Goal: Task Accomplishment & Management: Complete application form

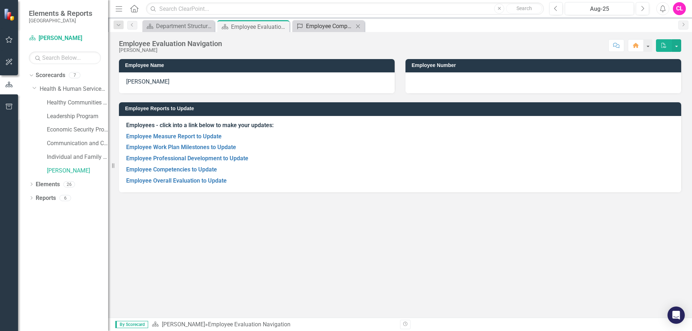
click at [317, 25] on div "Employee Competencies to Update" at bounding box center [330, 26] width 48 height 9
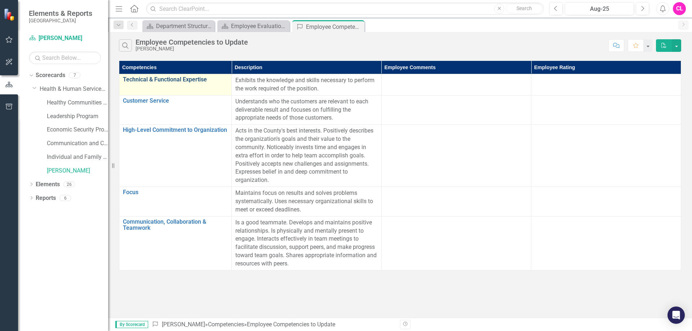
click at [166, 80] on link "Technical & Functional Expertise" at bounding box center [175, 79] width 105 height 6
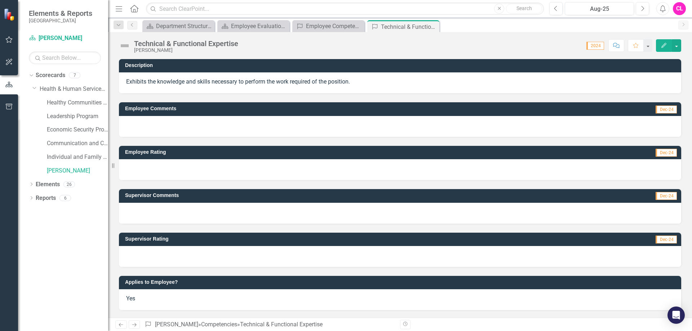
click at [673, 111] on span "Dec-24" at bounding box center [666, 110] width 21 height 8
drag, startPoint x: 142, startPoint y: 121, endPoint x: 150, endPoint y: 117, distance: 9.2
click at [143, 121] on div at bounding box center [400, 126] width 562 height 21
click at [168, 134] on div at bounding box center [400, 126] width 562 height 21
click at [668, 111] on span "Dec-24" at bounding box center [666, 110] width 21 height 8
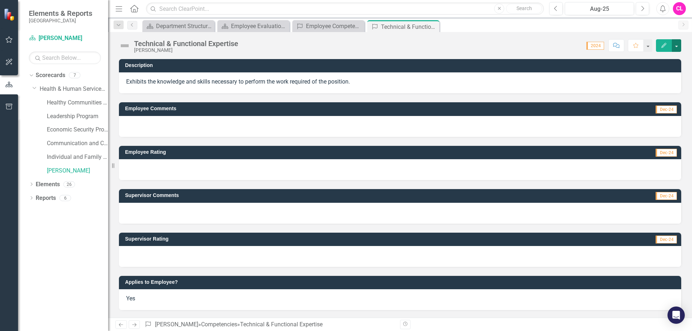
click at [677, 42] on button "button" at bounding box center [676, 45] width 9 height 13
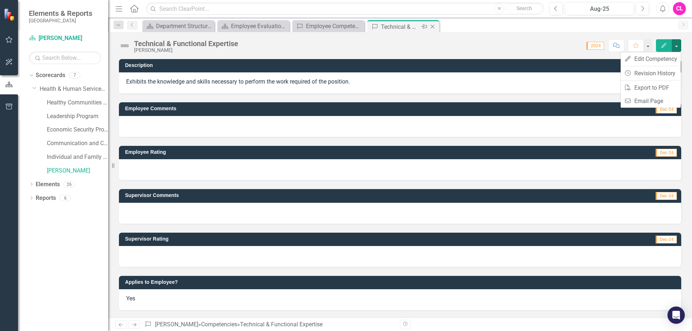
click at [437, 27] on div "Close" at bounding box center [433, 26] width 9 height 9
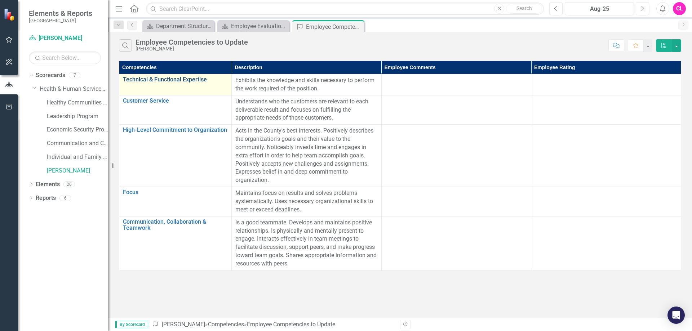
click at [168, 82] on link "Technical & Functional Expertise" at bounding box center [175, 79] width 105 height 6
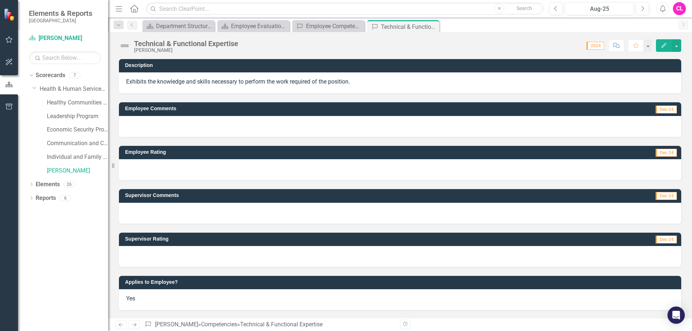
click at [668, 48] on button "Edit" at bounding box center [664, 45] width 16 height 13
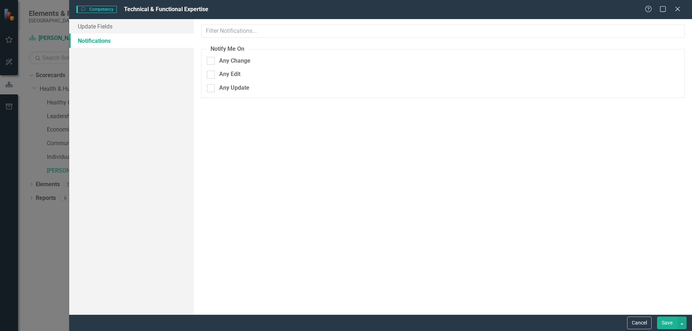
click at [50, 63] on div "Competency Competency Technical & Functional Expertise Help Maximize Close Upda…" at bounding box center [346, 165] width 692 height 331
click at [684, 14] on div "Competency Competency Technical & Functional Expertise Help Maximize Close" at bounding box center [380, 9] width 623 height 19
click at [681, 12] on icon "Close" at bounding box center [677, 8] width 9 height 7
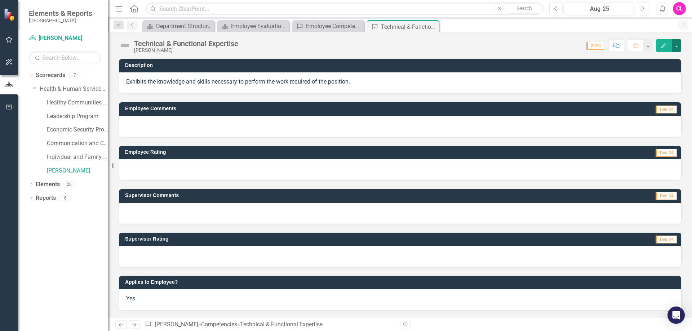
click at [674, 49] on button "button" at bounding box center [676, 45] width 9 height 13
click at [670, 57] on link "Edit Edit Competency" at bounding box center [651, 58] width 60 height 13
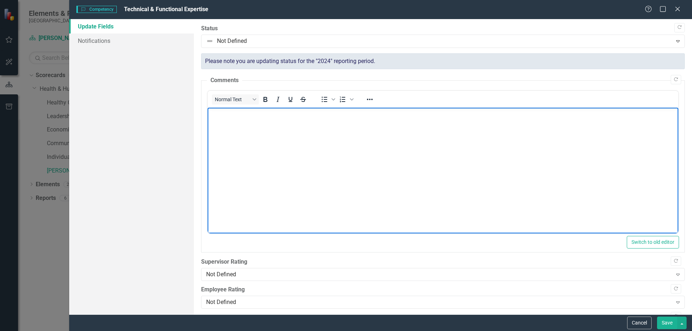
click at [242, 145] on body "Rich Text Area. Press ALT-0 for help." at bounding box center [442, 162] width 471 height 108
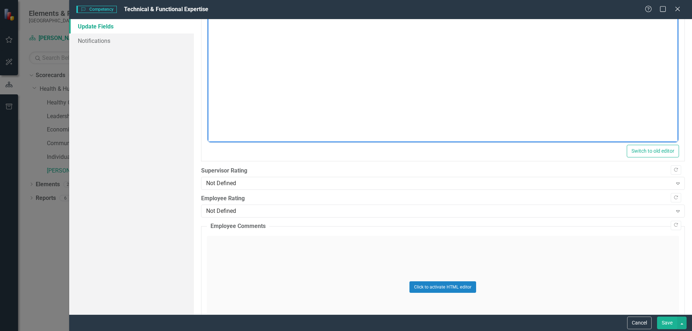
scroll to position [108, 0]
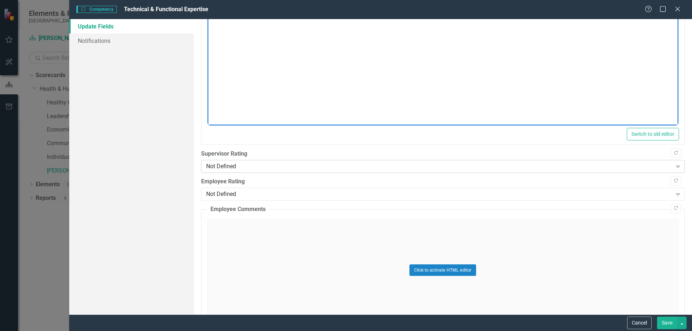
click at [266, 167] on div "Not Defined" at bounding box center [439, 167] width 466 height 8
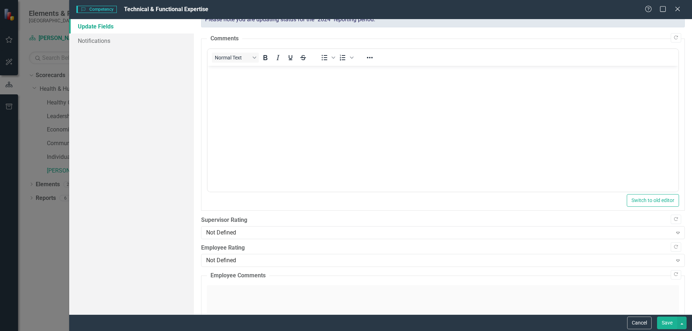
scroll to position [0, 0]
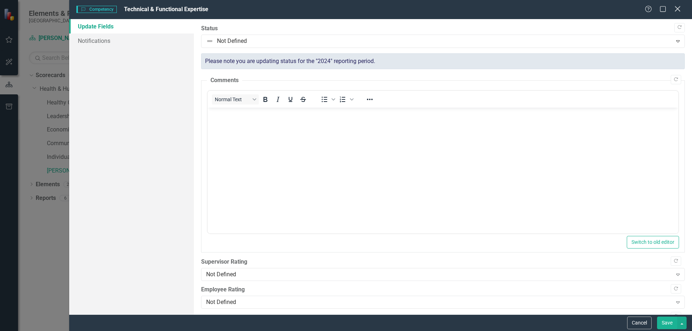
click at [678, 13] on div "Close" at bounding box center [677, 10] width 9 height 10
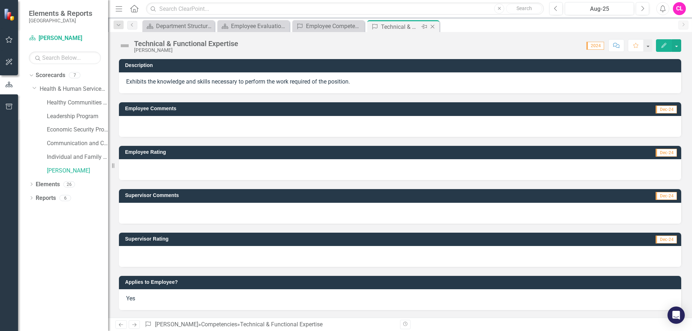
click at [436, 27] on icon "Close" at bounding box center [432, 27] width 7 height 6
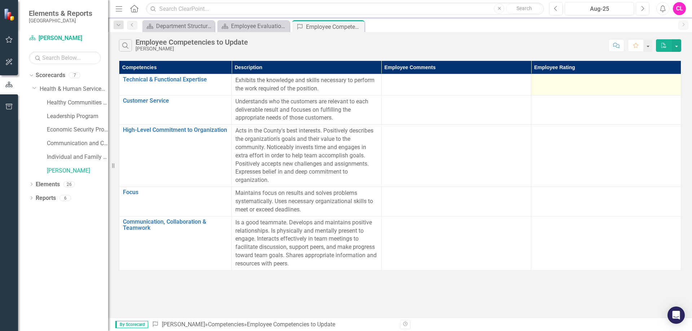
click at [542, 85] on td at bounding box center [606, 84] width 150 height 21
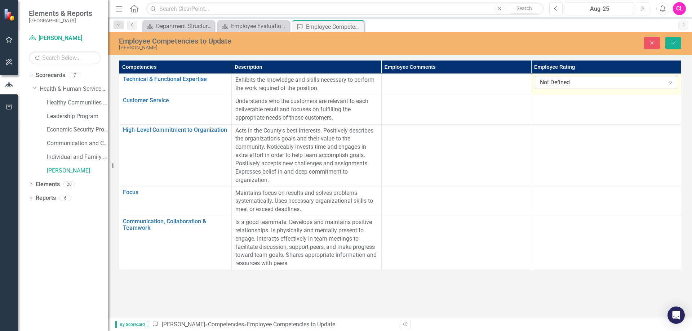
click at [553, 86] on div "Not Defined" at bounding box center [602, 83] width 124 height 8
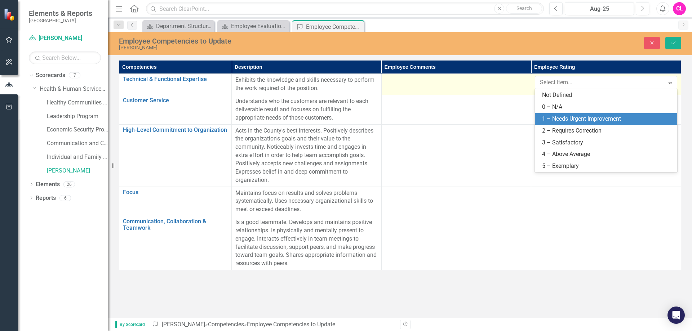
click at [464, 81] on div at bounding box center [456, 80] width 142 height 9
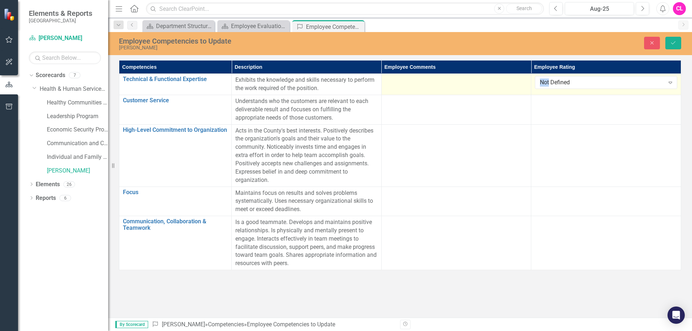
click at [464, 81] on div at bounding box center [456, 80] width 142 height 9
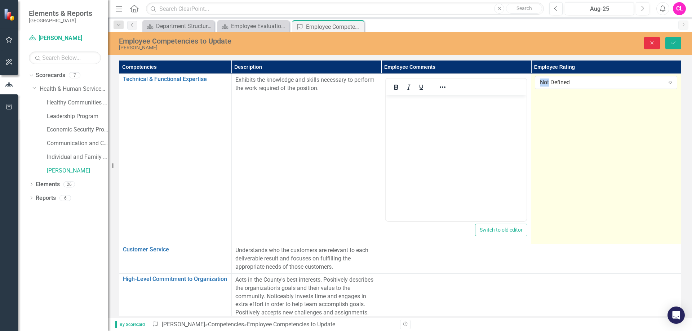
click at [651, 46] on button "Close" at bounding box center [652, 43] width 16 height 13
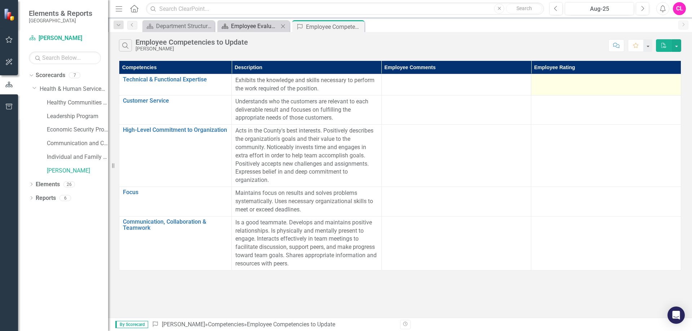
click at [244, 26] on div "Employee Evaluation Navigation" at bounding box center [255, 26] width 48 height 9
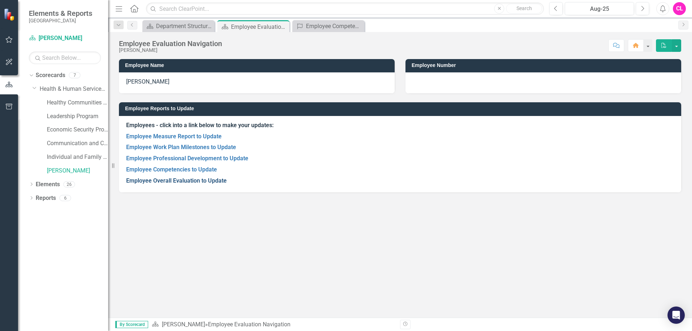
click at [192, 180] on link "Employee Overall Evaluation to Update" at bounding box center [176, 180] width 101 height 7
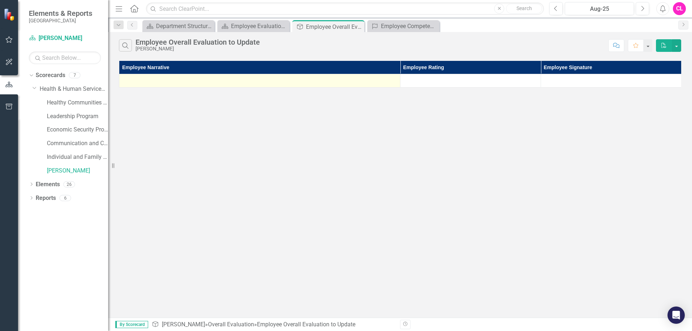
click at [269, 84] on div at bounding box center [260, 80] width 274 height 9
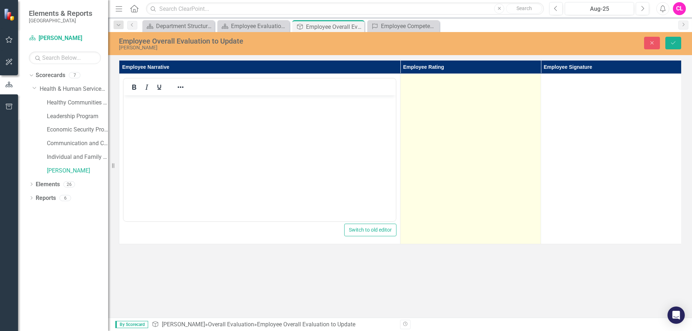
click at [460, 127] on td at bounding box center [471, 159] width 141 height 171
click at [466, 86] on div "Not Defined" at bounding box center [466, 83] width 115 height 8
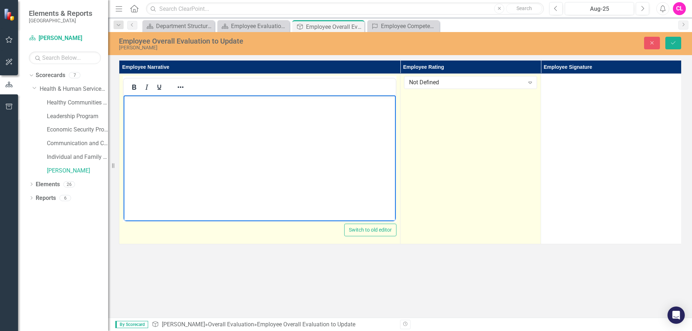
click at [364, 132] on body "Rich Text Area. Press ALT-0 for help." at bounding box center [260, 150] width 272 height 108
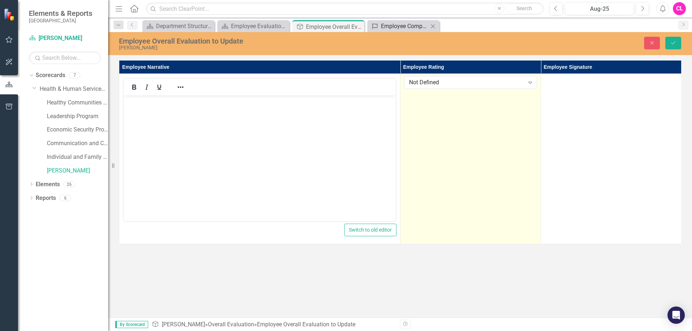
click at [402, 22] on div "Employee Competencies to Update" at bounding box center [405, 26] width 48 height 9
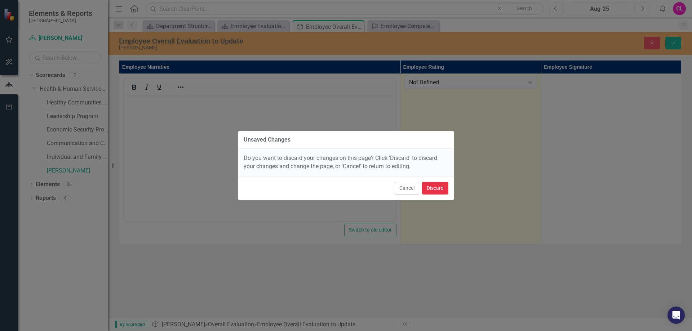
click at [432, 188] on button "Discard" at bounding box center [435, 188] width 26 height 13
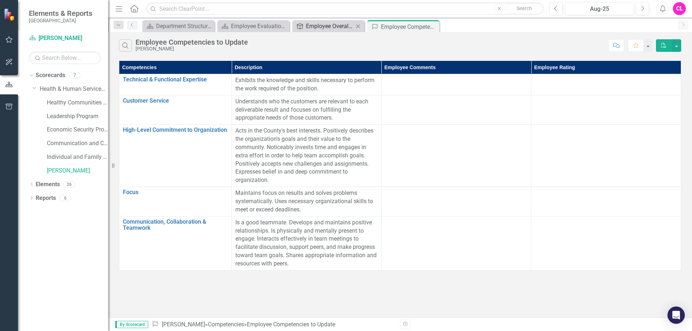
click at [340, 28] on div "Employee Overall Evaluation to Update" at bounding box center [330, 26] width 48 height 9
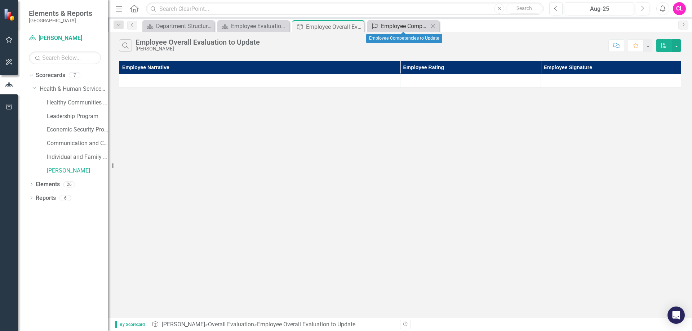
click at [390, 27] on div "Employee Competencies to Update" at bounding box center [405, 26] width 48 height 9
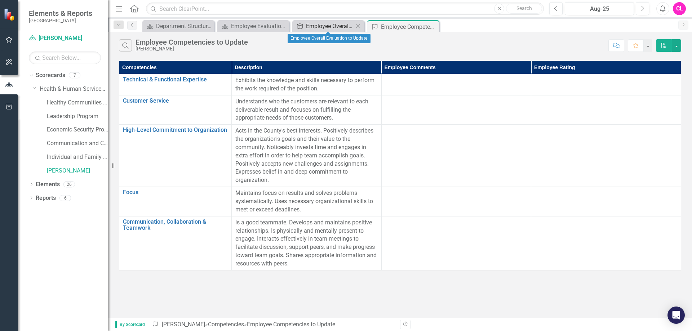
click at [333, 24] on div "Employee Overall Evaluation to Update" at bounding box center [330, 26] width 48 height 9
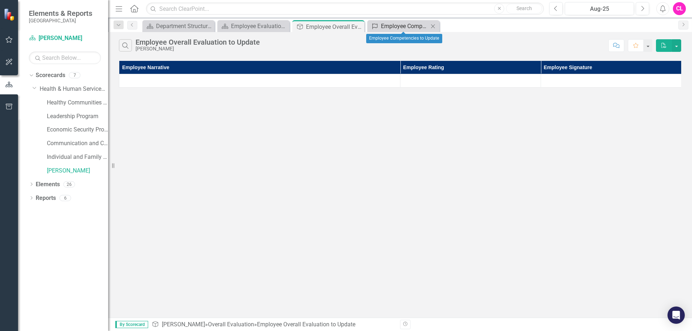
click at [385, 26] on div "Employee Competencies to Update" at bounding box center [405, 26] width 48 height 9
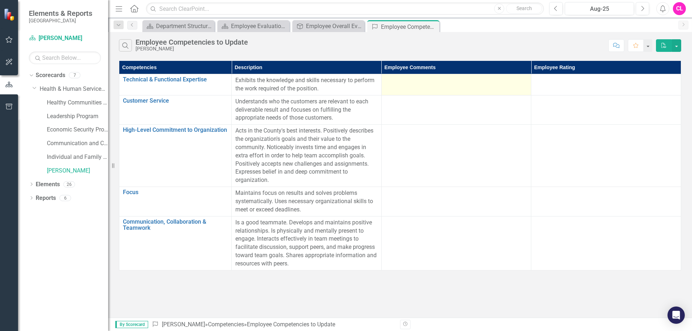
click at [437, 86] on td at bounding box center [456, 84] width 150 height 21
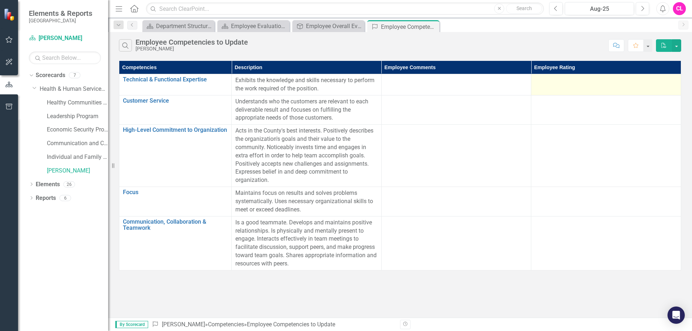
click at [575, 86] on td at bounding box center [606, 84] width 150 height 21
click at [574, 91] on td at bounding box center [606, 84] width 150 height 21
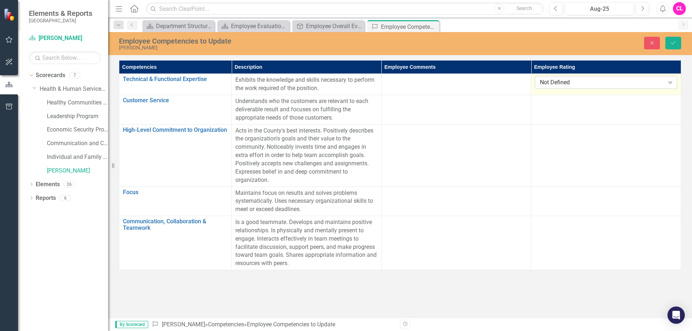
click at [582, 82] on div "Not Defined" at bounding box center [602, 83] width 124 height 8
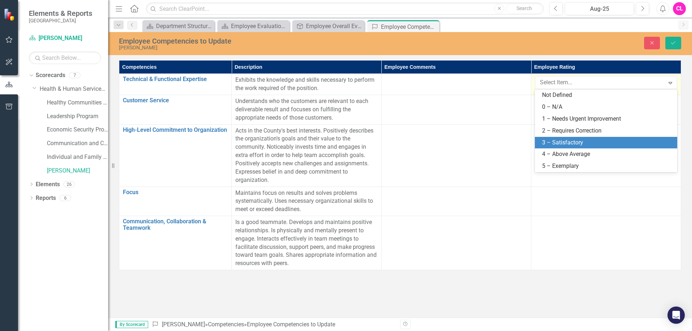
click at [583, 141] on div "3 – Satisfactory" at bounding box center [607, 143] width 131 height 8
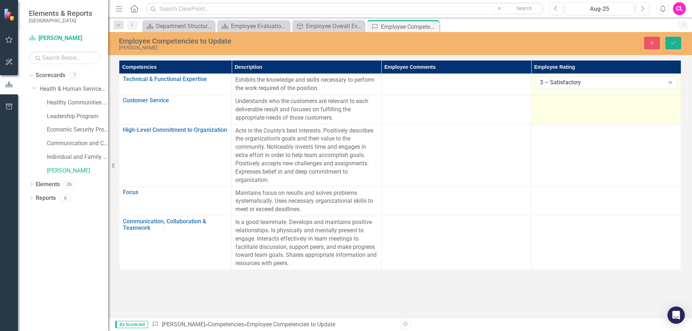
click at [643, 119] on td at bounding box center [606, 110] width 150 height 30
click at [607, 104] on div at bounding box center [606, 101] width 142 height 9
click at [610, 102] on div "Not Defined" at bounding box center [602, 104] width 124 height 8
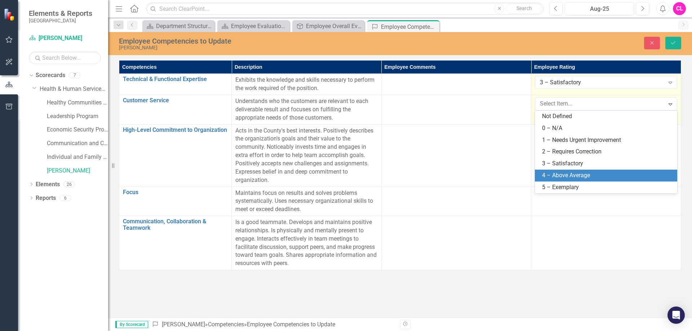
click at [576, 176] on div "4 – Above Average" at bounding box center [607, 176] width 131 height 8
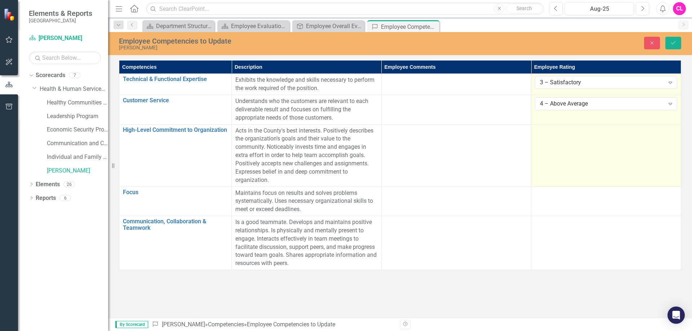
click at [605, 137] on td at bounding box center [606, 155] width 150 height 62
click at [593, 136] on div "Not Defined" at bounding box center [602, 133] width 124 height 8
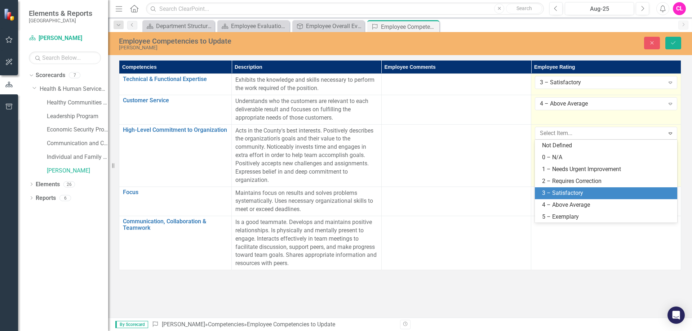
click at [575, 193] on div "3 – Satisfactory" at bounding box center [607, 193] width 131 height 8
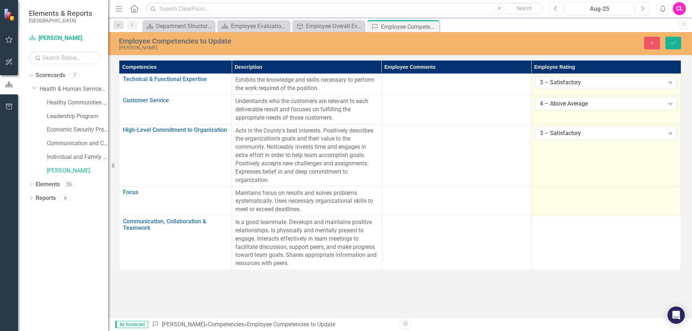
click at [563, 208] on td at bounding box center [606, 202] width 150 height 30
click at [571, 193] on div "Not Defined" at bounding box center [602, 195] width 124 height 8
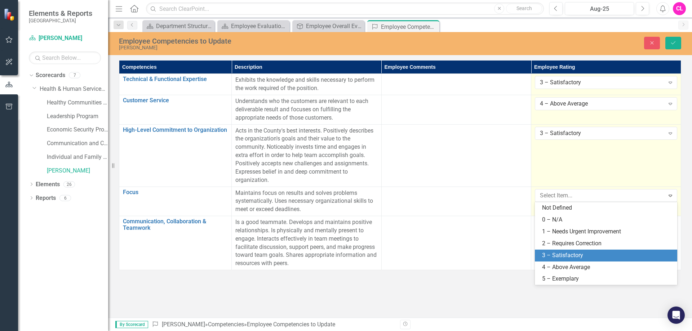
click at [574, 257] on div "3 – Satisfactory" at bounding box center [607, 256] width 131 height 8
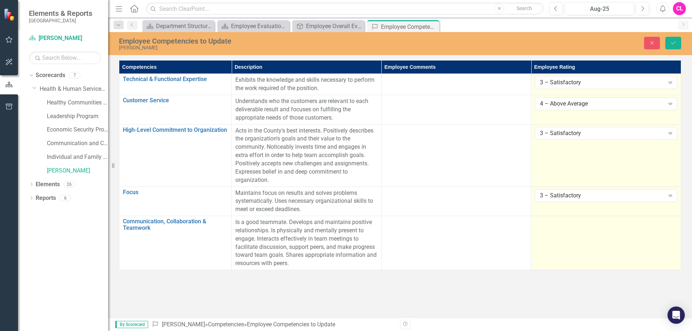
click at [570, 250] on td at bounding box center [606, 243] width 150 height 54
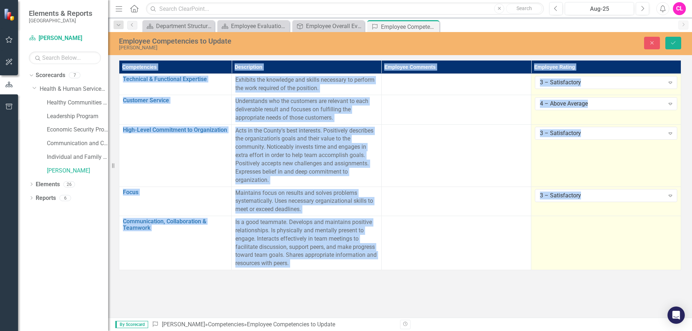
click at [570, 250] on td at bounding box center [606, 243] width 150 height 54
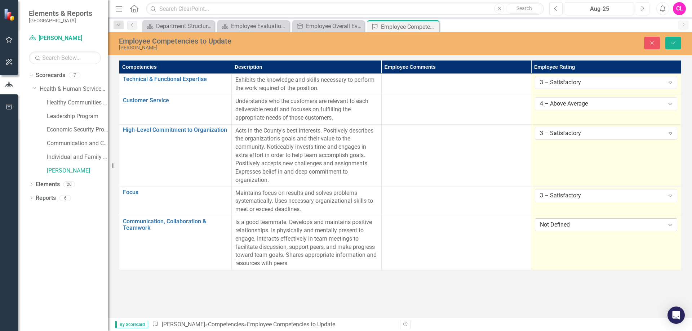
click at [576, 225] on div "Not Defined" at bounding box center [602, 225] width 124 height 8
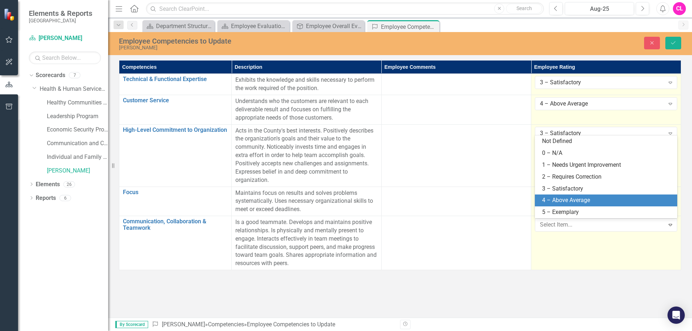
click at [592, 203] on div "4 – Above Average" at bounding box center [607, 200] width 131 height 8
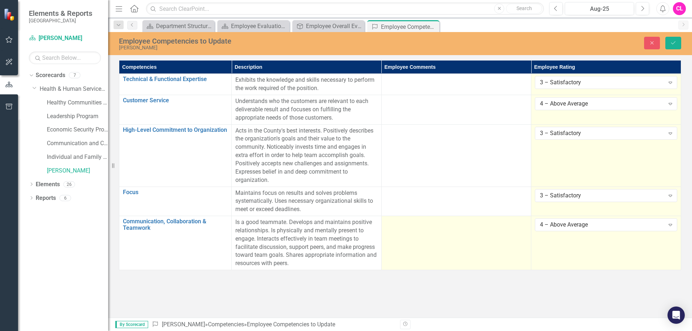
click at [473, 233] on td at bounding box center [456, 243] width 150 height 54
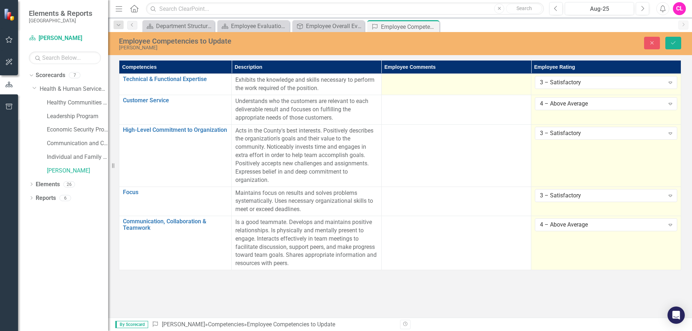
click at [452, 87] on td at bounding box center [456, 84] width 150 height 21
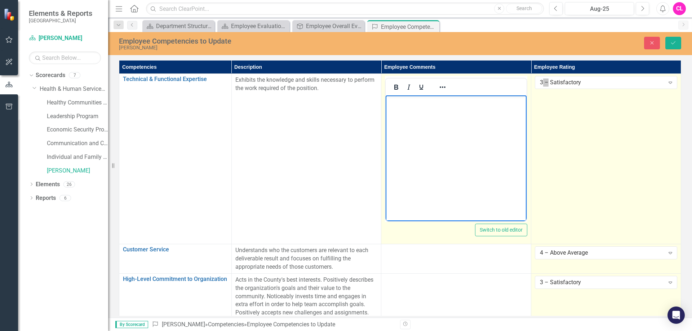
click at [468, 125] on body "Rich Text Area. Press ALT-0 for help." at bounding box center [456, 150] width 141 height 108
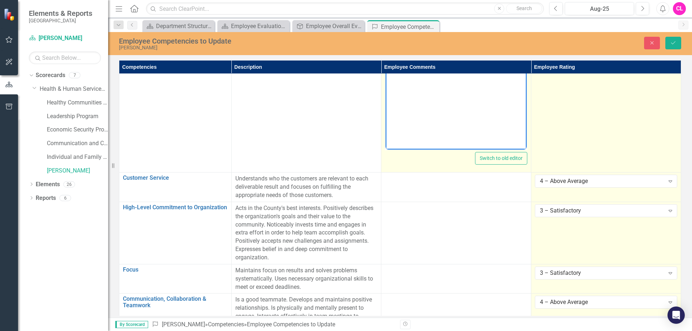
scroll to position [72, 0]
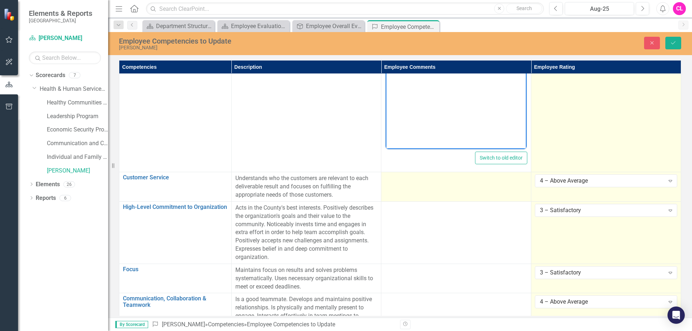
click at [468, 189] on td at bounding box center [456, 187] width 150 height 30
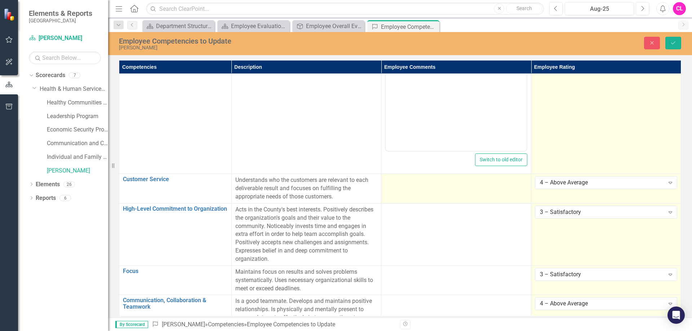
scroll to position [108, 0]
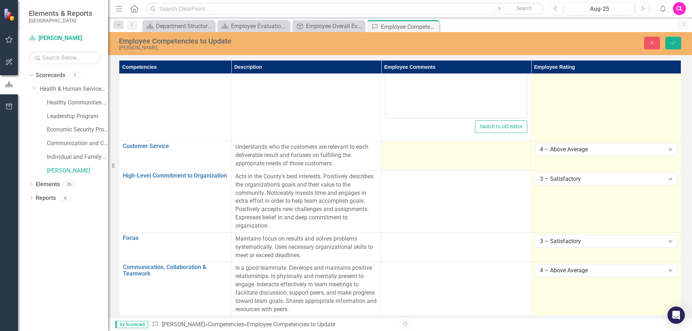
click at [429, 155] on td at bounding box center [456, 156] width 150 height 30
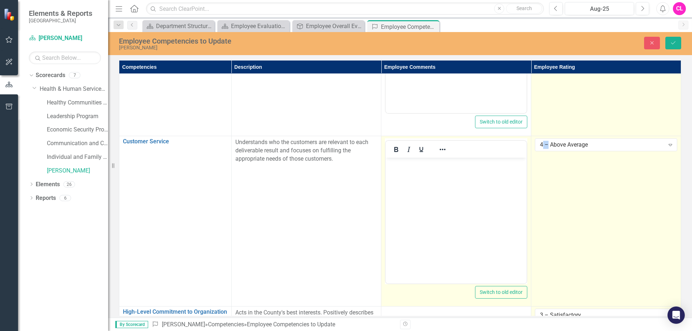
scroll to position [0, 0]
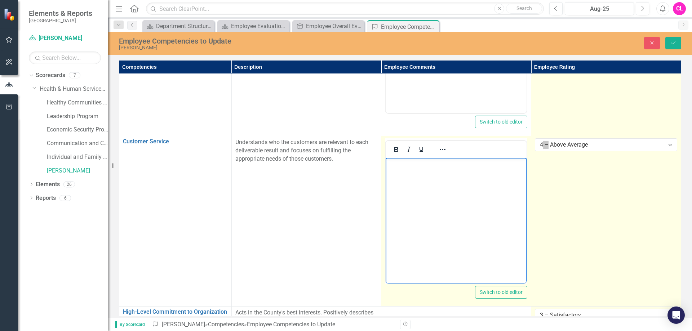
click at [447, 198] on body "Rich Text Area. Press ALT-0 for help." at bounding box center [456, 212] width 141 height 108
click at [487, 178] on body "Do well with the clients we serve, knows how to talk to difficult clients and" at bounding box center [456, 212] width 141 height 108
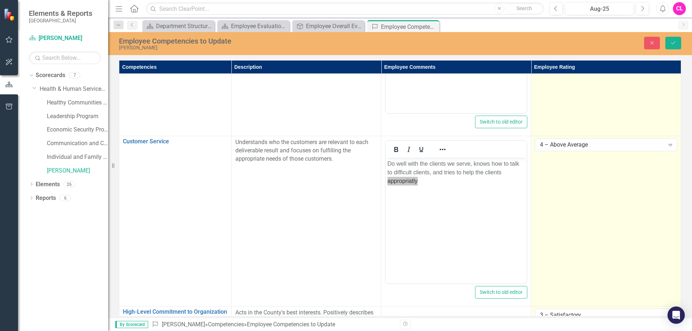
drag, startPoint x: 26, startPoint y: 23, endPoint x: 470, endPoint y: 40, distance: 444.8
click at [470, 40] on div "Close Save" at bounding box center [570, 43] width 233 height 13
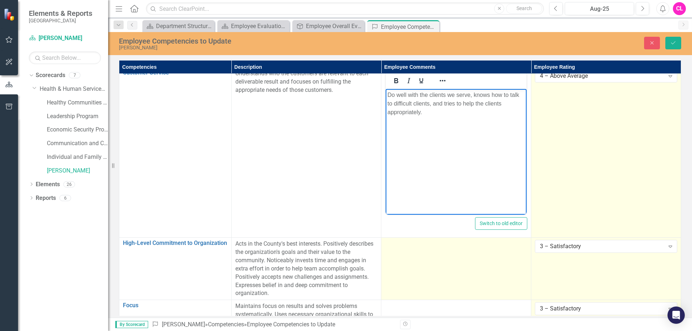
scroll to position [180, 0]
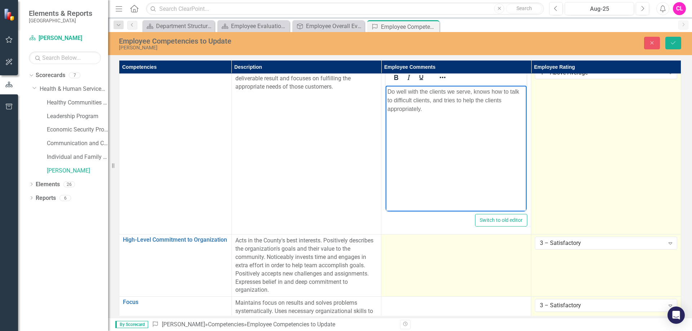
click at [438, 274] on td at bounding box center [456, 266] width 150 height 62
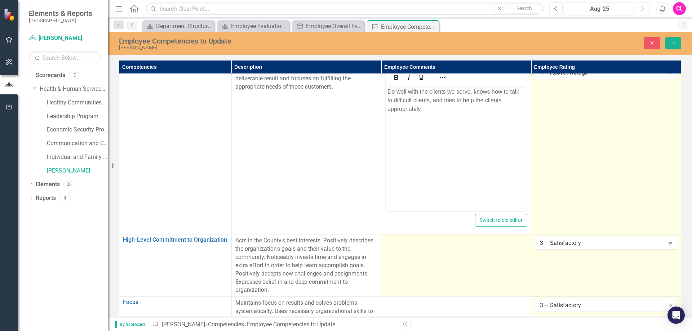
click at [438, 272] on td at bounding box center [456, 266] width 150 height 62
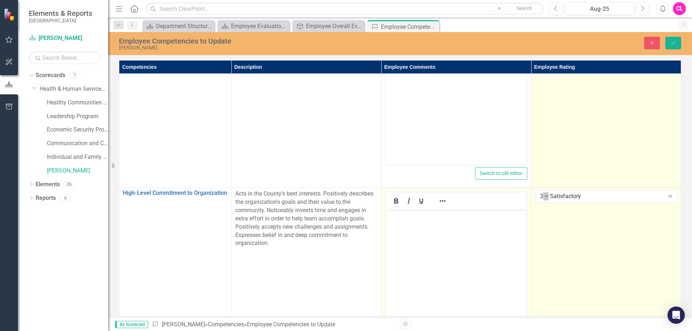
scroll to position [288, 0]
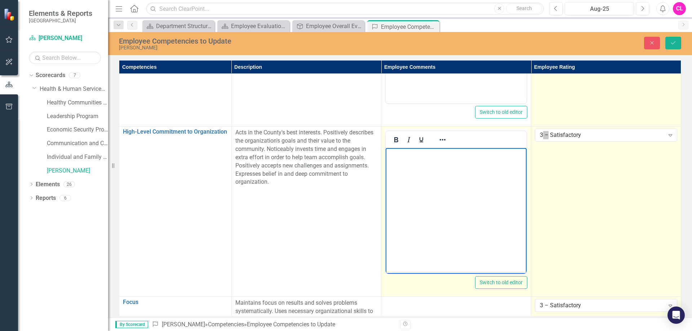
click at [481, 199] on body "Rich Text Area. Press ALT-0 for help." at bounding box center [456, 202] width 141 height 108
click at [436, 169] on body "Rich Text Area. Press ALT-0 for help." at bounding box center [456, 202] width 141 height 108
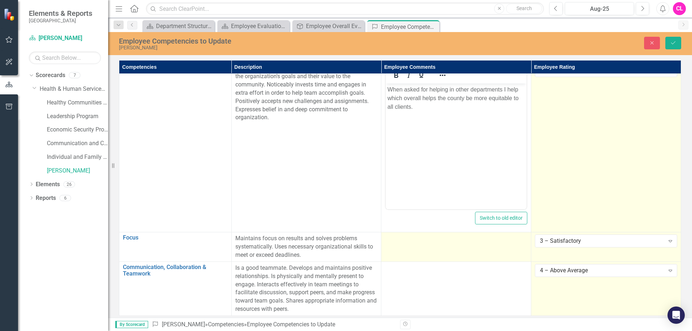
click at [451, 245] on td at bounding box center [456, 248] width 150 height 30
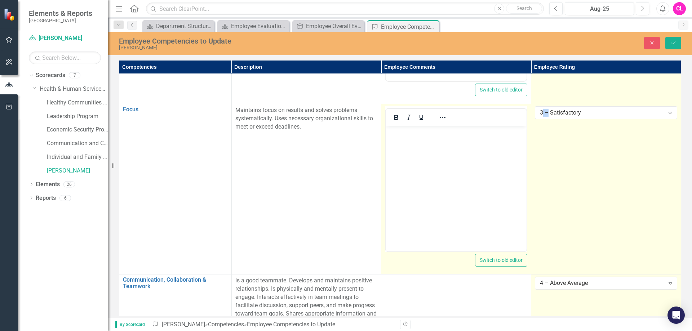
scroll to position [499, 0]
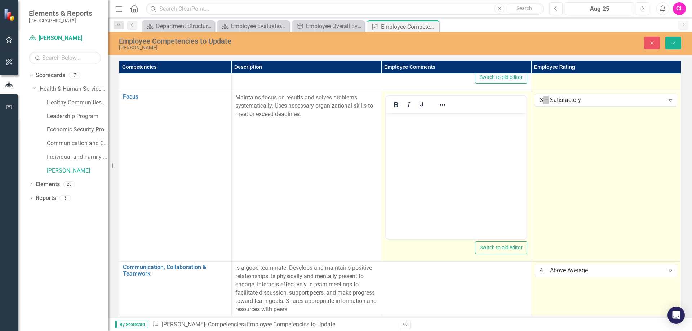
click at [450, 193] on body "Rich Text Area. Press ALT-0 for help." at bounding box center [456, 167] width 141 height 108
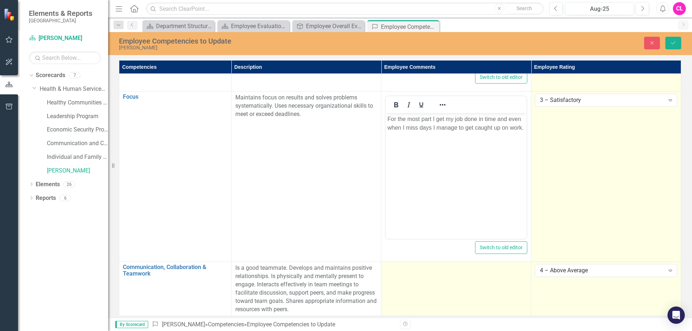
drag, startPoint x: 451, startPoint y: 274, endPoint x: 451, endPoint y: 270, distance: 4.0
click at [451, 271] on td at bounding box center [456, 289] width 150 height 54
click at [451, 270] on td at bounding box center [456, 289] width 150 height 54
click at [443, 271] on td at bounding box center [456, 289] width 150 height 54
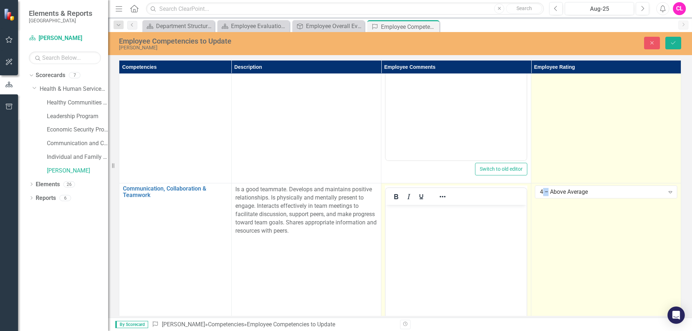
scroll to position [616, 0]
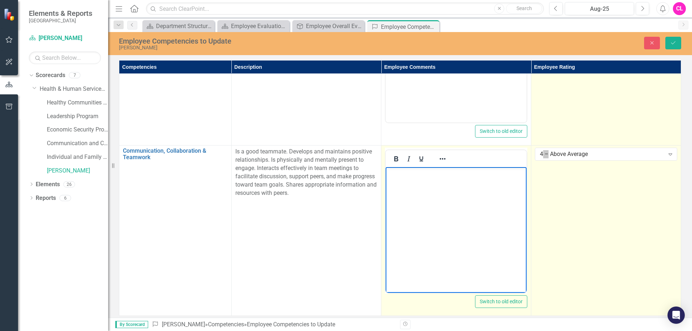
click at [432, 193] on body "Rich Text Area. Press ALT-0 for help." at bounding box center [456, 221] width 141 height 108
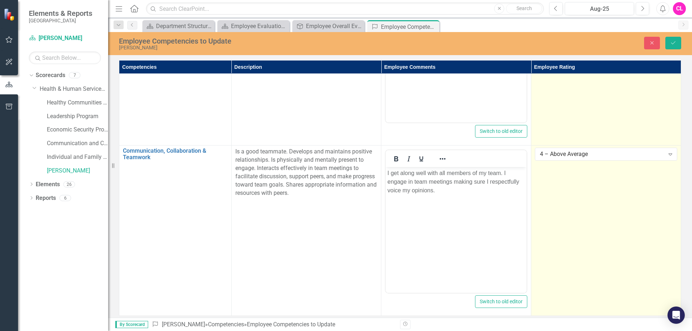
click at [557, 209] on td "4 – Above Average Expand" at bounding box center [606, 231] width 150 height 171
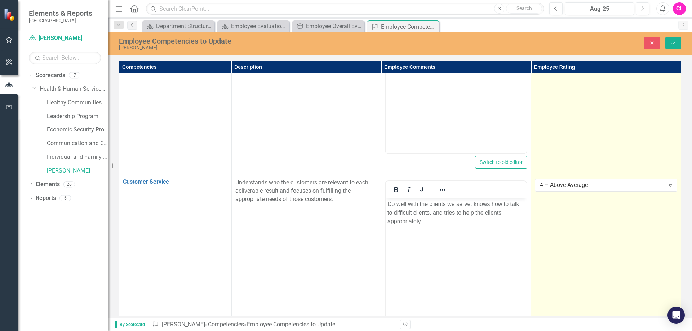
scroll to position [0, 0]
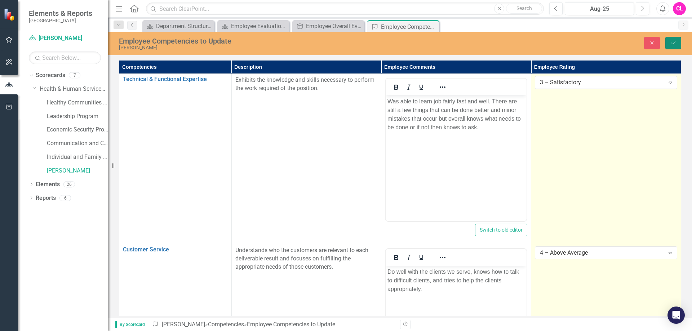
click at [674, 44] on icon "Save" at bounding box center [673, 42] width 6 height 5
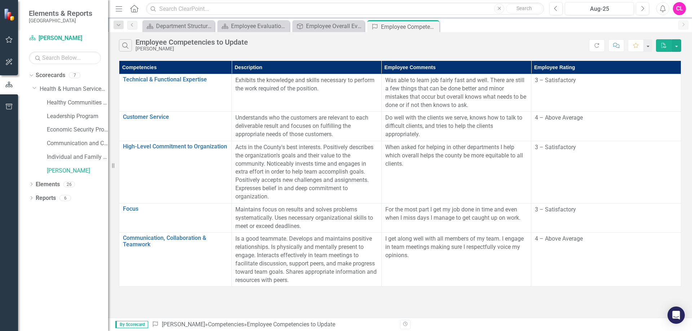
click at [659, 48] on button "PDF" at bounding box center [664, 45] width 16 height 13
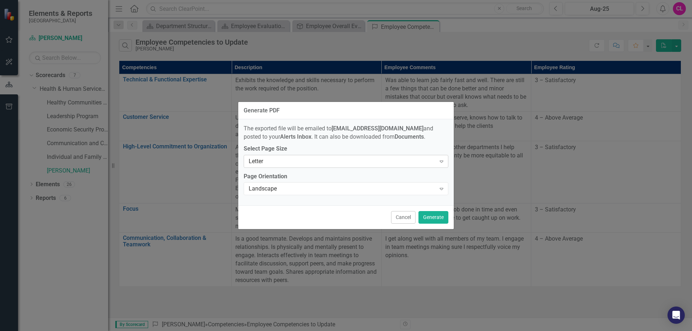
click at [419, 156] on div "Letter Expand" at bounding box center [346, 161] width 205 height 13
click at [437, 119] on div "The exported file will be emailed to [EMAIL_ADDRESS][DOMAIN_NAME] and posted to…" at bounding box center [346, 162] width 216 height 86
click at [407, 217] on button "Cancel" at bounding box center [403, 217] width 25 height 13
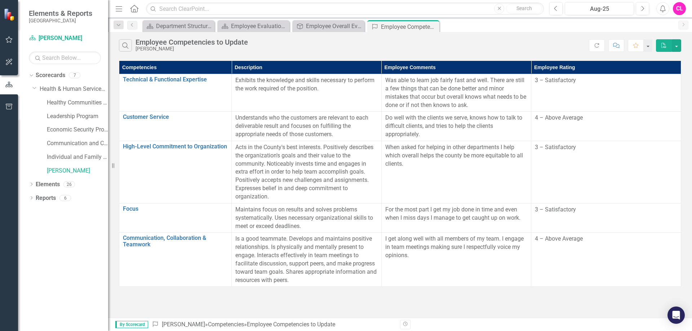
click at [682, 51] on div "Search Employee Competencies to Update [PERSON_NAME] Comment Favorite PDF" at bounding box center [400, 43] width 584 height 23
click at [679, 45] on button "button" at bounding box center [676, 45] width 9 height 13
click at [353, 27] on div "Employee Overall Evaluation to Update" at bounding box center [330, 26] width 48 height 9
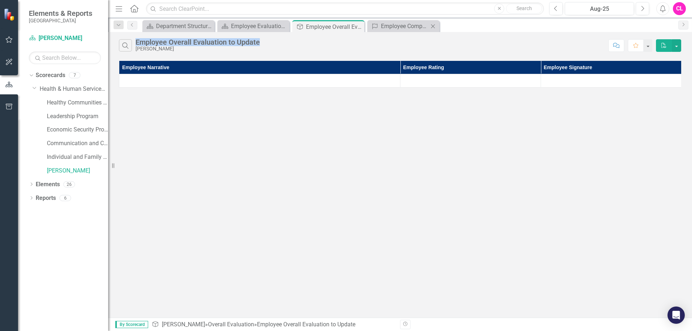
click at [424, 32] on div "Menu Home Search Close Search Previous Aug-25 Next Alerts CL User Edit Profile …" at bounding box center [400, 165] width 584 height 331
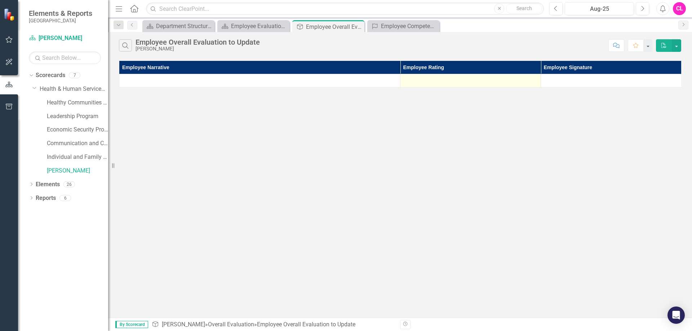
click at [460, 81] on div at bounding box center [470, 80] width 133 height 9
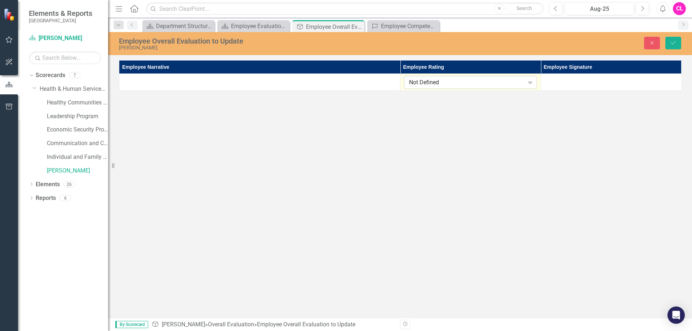
click at [471, 84] on div "Not Defined" at bounding box center [466, 83] width 115 height 8
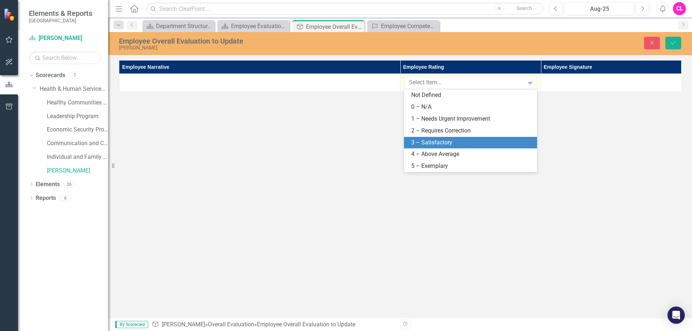
click at [450, 145] on div "3 – Satisfactory" at bounding box center [471, 143] width 121 height 8
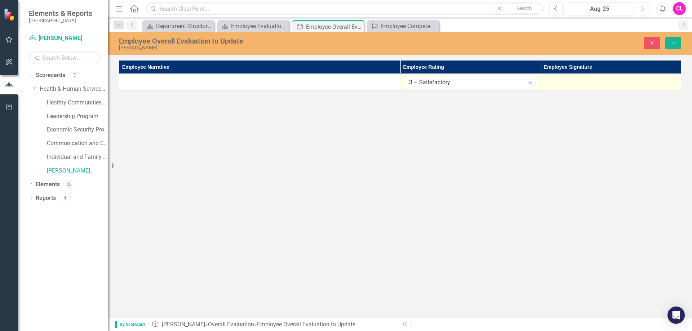
click at [566, 78] on div at bounding box center [611, 80] width 133 height 9
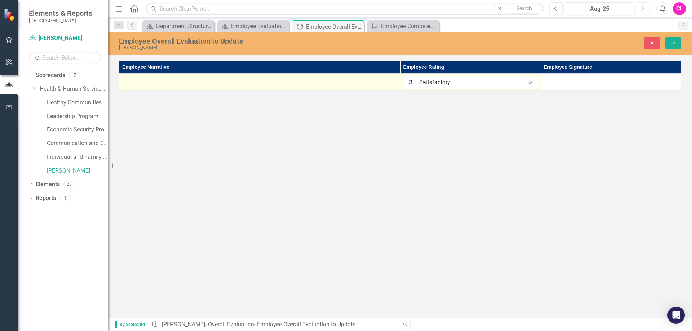
click at [241, 85] on td at bounding box center [259, 82] width 281 height 17
click at [240, 85] on td at bounding box center [259, 82] width 281 height 17
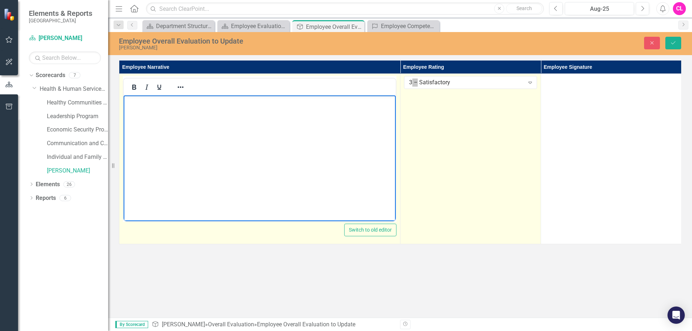
click at [214, 112] on body "Rich Text Area. Press ALT-0 for help." at bounding box center [260, 150] width 272 height 108
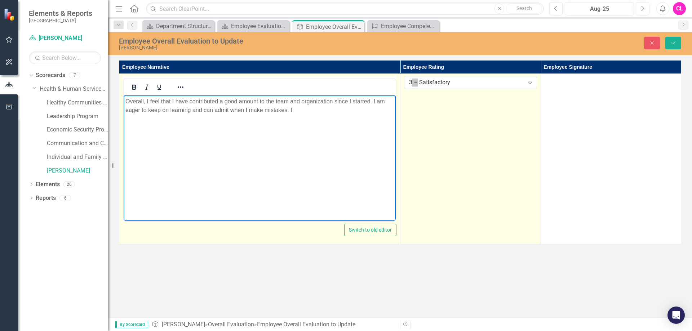
click at [347, 128] on body "Overall, I feel that I have contributed a good amount to the team and organizat…" at bounding box center [260, 150] width 272 height 108
click at [316, 119] on body "Overall, I feel that I have contributed a good amount to the team and organizat…" at bounding box center [260, 150] width 272 height 108
click at [226, 162] on body "Overall, I feel that I have contributed a good amount to the team and organizat…" at bounding box center [260, 150] width 272 height 108
click at [171, 132] on body "Overall, I feel that I have contributed a good amount to the team and organizat…" at bounding box center [260, 150] width 272 height 108
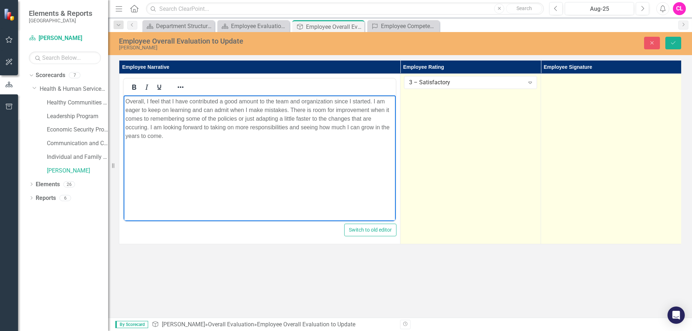
click at [609, 131] on td at bounding box center [611, 159] width 141 height 171
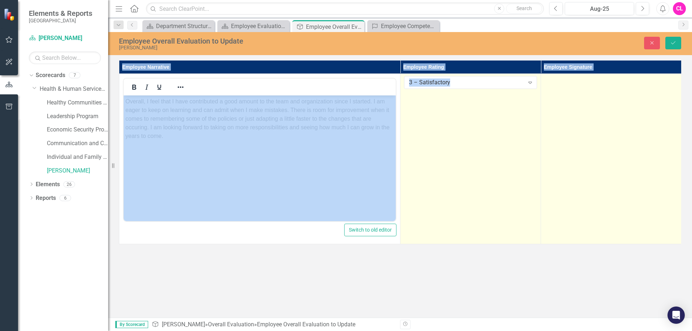
click at [609, 131] on td at bounding box center [611, 159] width 141 height 171
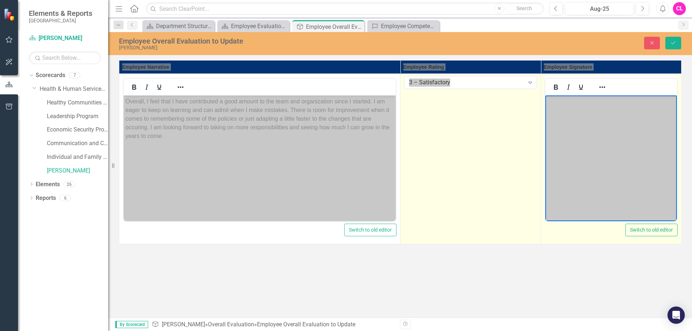
click at [570, 126] on body "Rich Text Area. Press ALT-0 for help." at bounding box center [611, 150] width 132 height 108
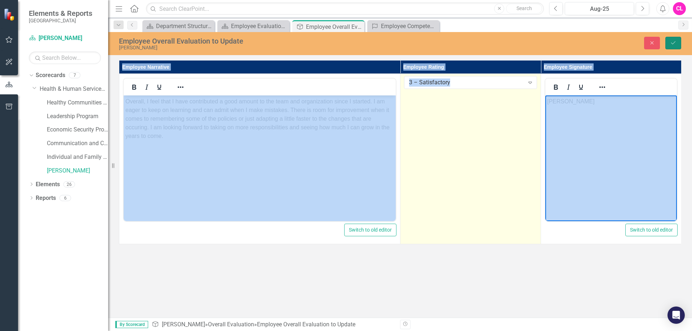
click at [673, 38] on button "Save" at bounding box center [674, 43] width 16 height 13
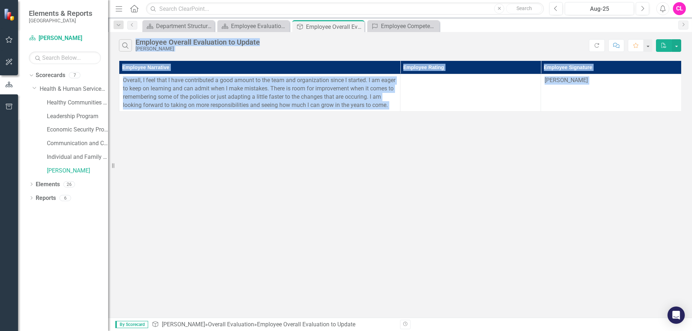
click at [575, 179] on div "Search Employee Overall Evaluation to Update [PERSON_NAME] Refresh Comment Favo…" at bounding box center [400, 175] width 584 height 286
click at [463, 233] on div "Search Employee Overall Evaluation to Update [PERSON_NAME] Refresh Comment Favo…" at bounding box center [400, 175] width 584 height 286
click at [455, 50] on div "Search Employee Overall Evaluation to Update [PERSON_NAME]" at bounding box center [354, 45] width 470 height 12
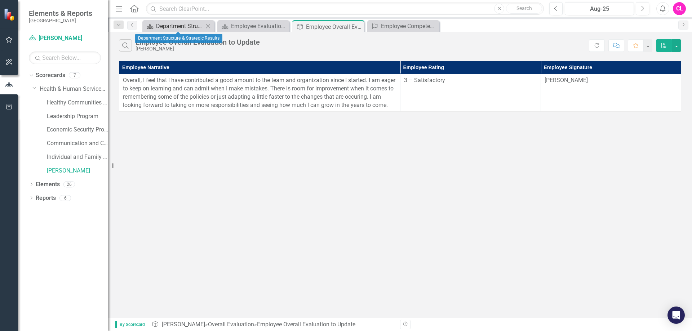
click at [190, 26] on div "Department Structure & Strategic Results" at bounding box center [180, 26] width 48 height 9
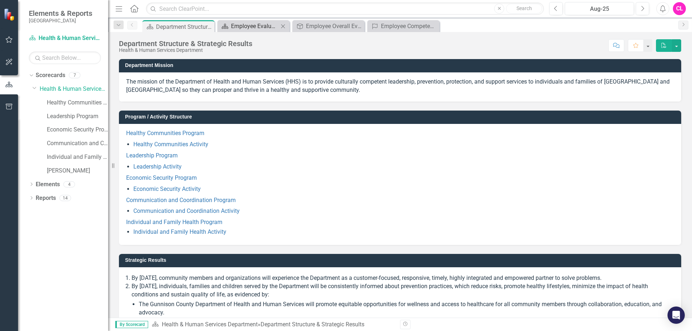
click at [254, 28] on div "Employee Evaluation Navigation" at bounding box center [255, 26] width 48 height 9
